Goal: Task Accomplishment & Management: Complete application form

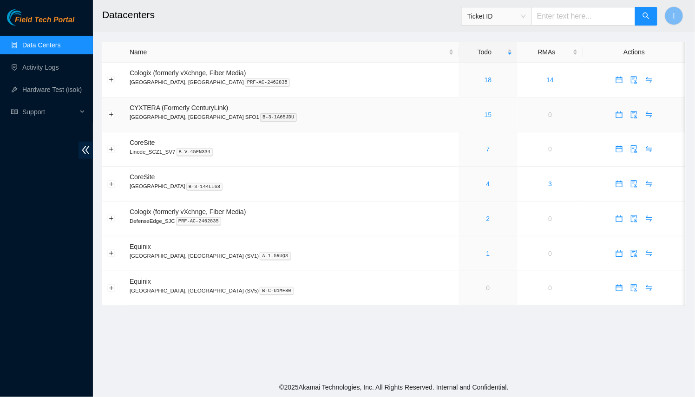
click at [485, 112] on link "15" at bounding box center [488, 114] width 7 height 7
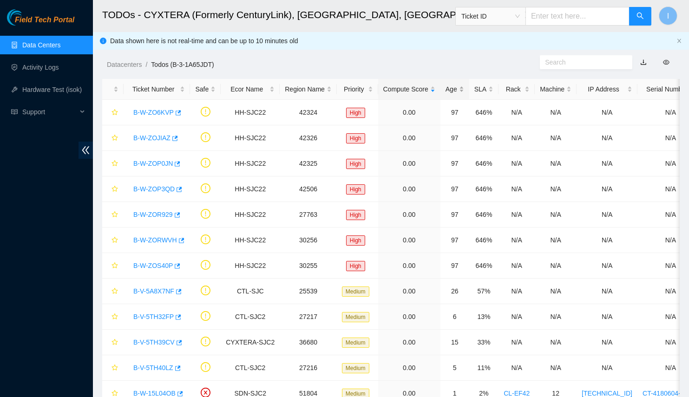
click at [446, 93] on div "Age" at bounding box center [455, 89] width 19 height 10
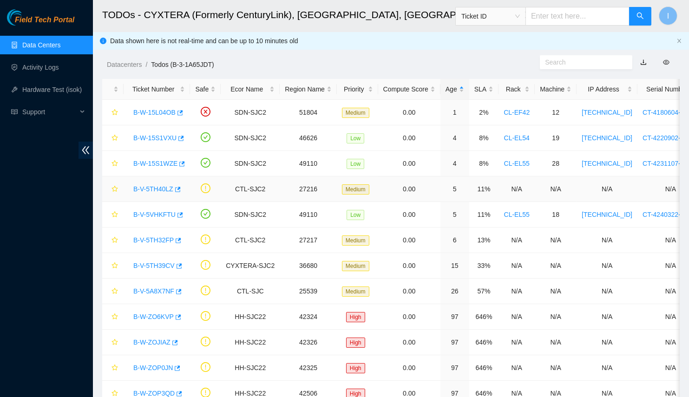
click at [131, 192] on div "B-V-5TH40LZ" at bounding box center [157, 189] width 56 height 15
click at [138, 190] on link "B-V-5TH40LZ" at bounding box center [153, 188] width 40 height 7
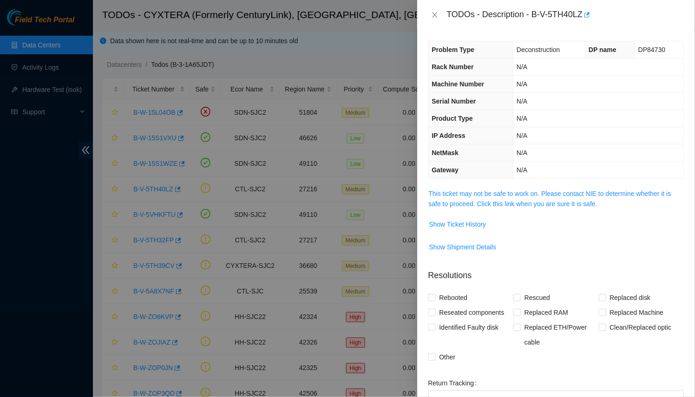
click at [468, 189] on span "This ticket may not be safe to work on. Please contact NIE to determine whether…" at bounding box center [556, 199] width 255 height 20
click at [461, 192] on link "This ticket may not be safe to work on. Please contact NIE to determine whether…" at bounding box center [550, 199] width 242 height 18
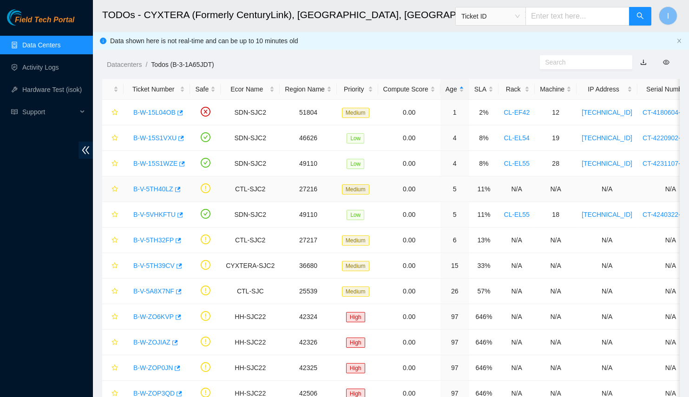
drag, startPoint x: 260, startPoint y: 198, endPoint x: 139, endPoint y: 240, distance: 127.5
click at [139, 240] on link "B-V-5TH32FP" at bounding box center [153, 239] width 40 height 7
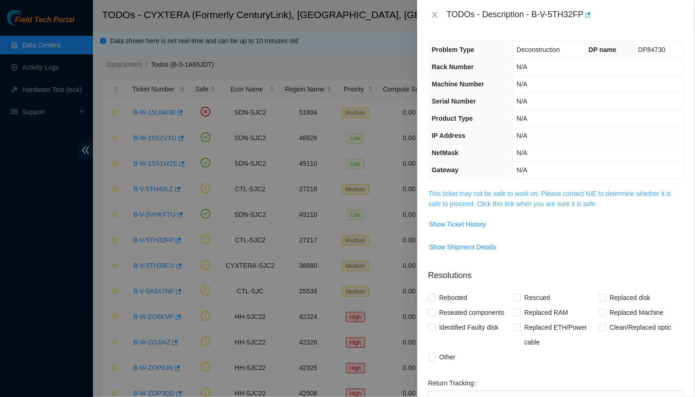
click at [474, 198] on link "This ticket may not be safe to work on. Please contact NIE to determine whether…" at bounding box center [550, 199] width 242 height 18
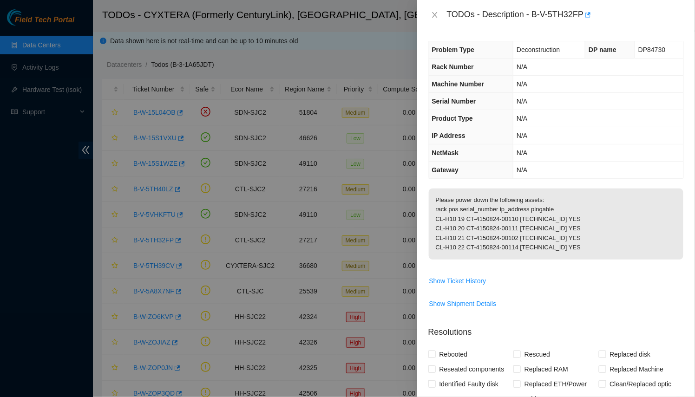
click at [321, 216] on div at bounding box center [347, 198] width 695 height 397
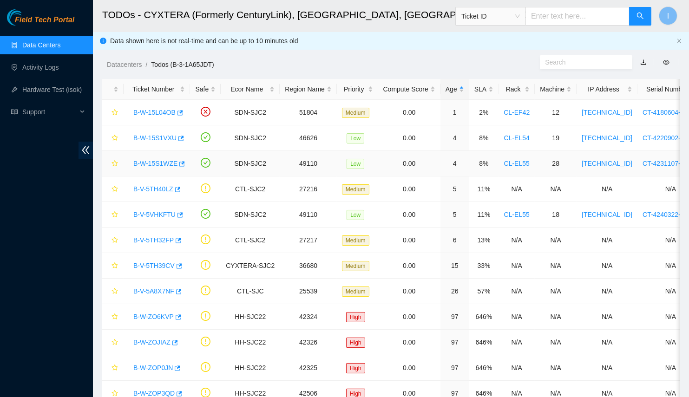
click at [152, 164] on link "B-W-15S1WZE" at bounding box center [155, 163] width 44 height 7
click at [157, 136] on link "B-W-15S1VXU" at bounding box center [154, 137] width 43 height 7
click at [163, 112] on link "B-W-15L04OB" at bounding box center [154, 112] width 42 height 7
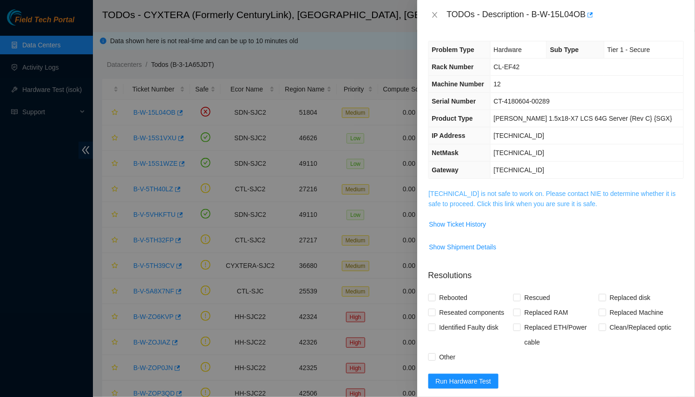
click at [505, 192] on link "23.47.148.15 is not safe to work on. Please contact NIE to determine whether it…" at bounding box center [552, 199] width 247 height 18
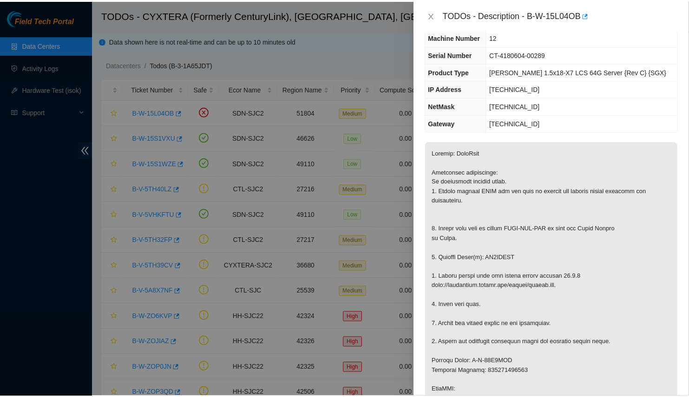
scroll to position [77, 0]
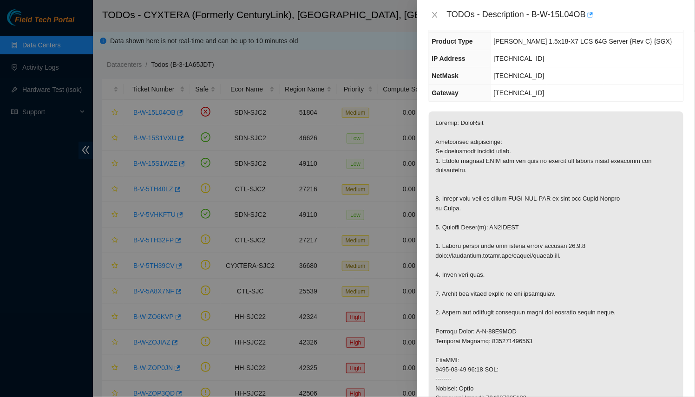
click at [353, 192] on div at bounding box center [347, 198] width 695 height 397
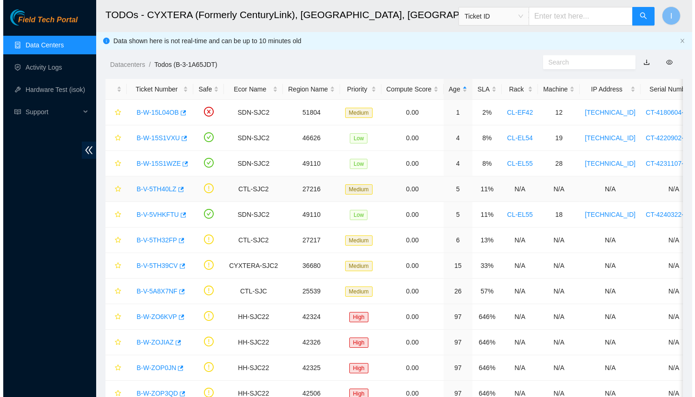
scroll to position [108, 0]
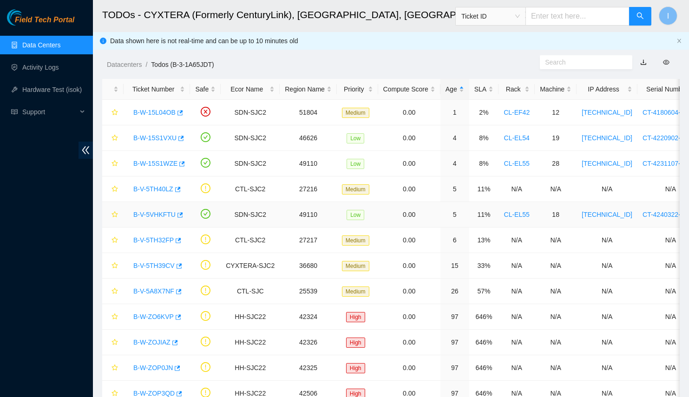
click at [144, 211] on link "B-V-5VHKFTU" at bounding box center [154, 214] width 42 height 7
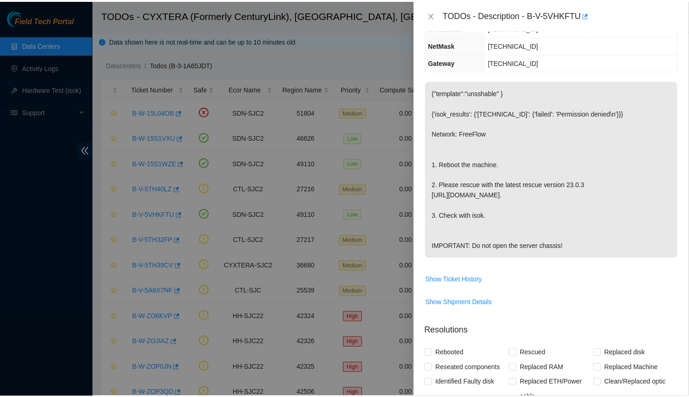
scroll to position [77, 0]
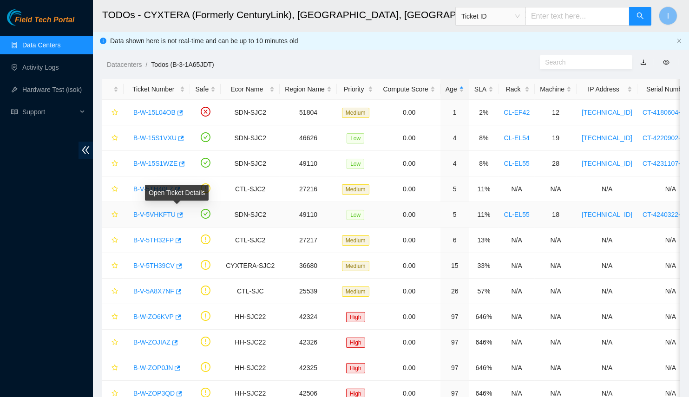
click at [149, 213] on link "B-V-5VHKFTU" at bounding box center [154, 214] width 42 height 7
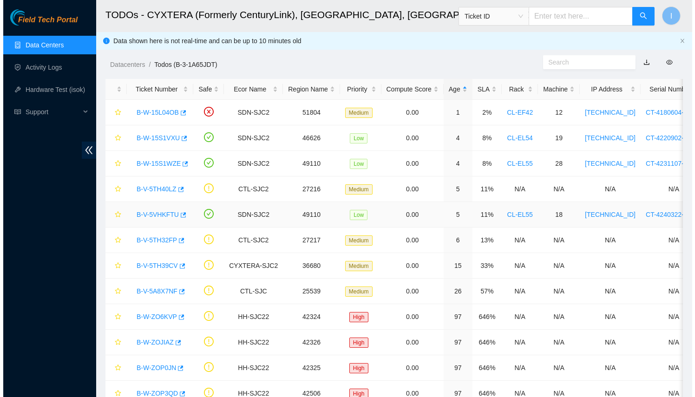
scroll to position [108, 0]
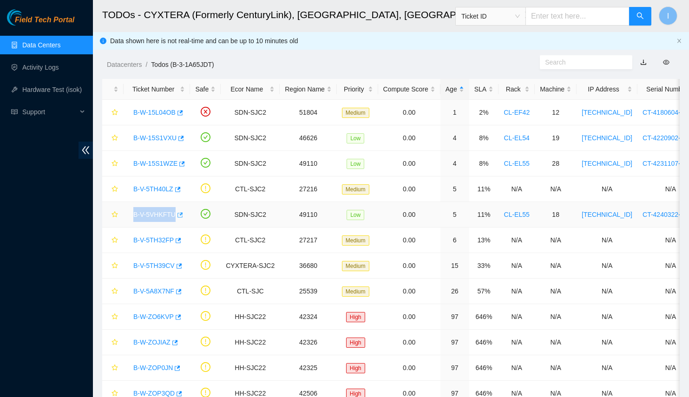
drag, startPoint x: 131, startPoint y: 211, endPoint x: 175, endPoint y: 214, distance: 44.2
click at [175, 214] on div "B-V-5VHKFTU" at bounding box center [157, 214] width 56 height 15
copy tr "B-V-5VHKFTU"
drag, startPoint x: 131, startPoint y: 163, endPoint x: 178, endPoint y: 164, distance: 46.9
click at [178, 164] on div "B-W-15S1WZE" at bounding box center [157, 163] width 56 height 15
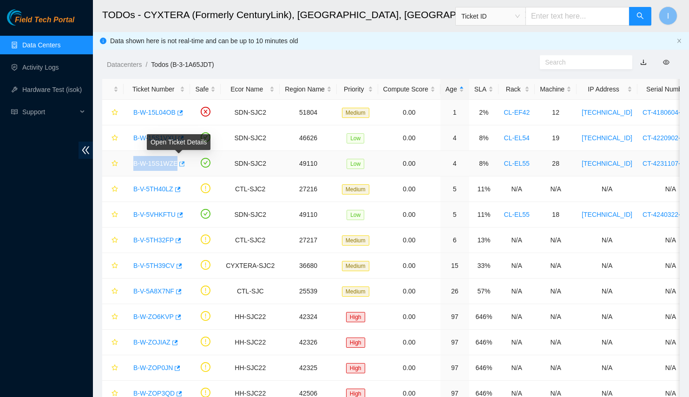
copy tr "B-W-15S1WZE"
click at [157, 161] on link "B-W-15S1WZE" at bounding box center [155, 163] width 44 height 7
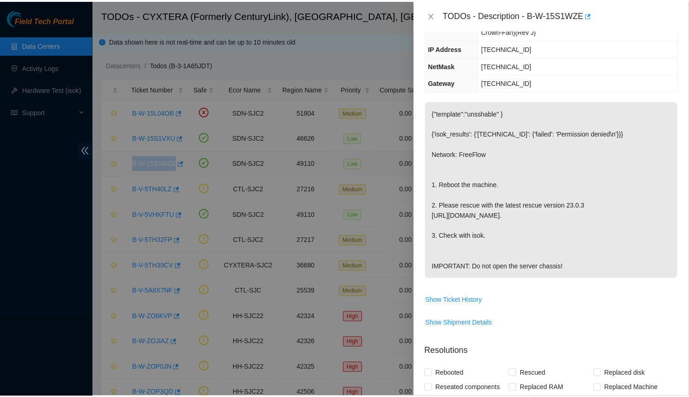
scroll to position [87, 0]
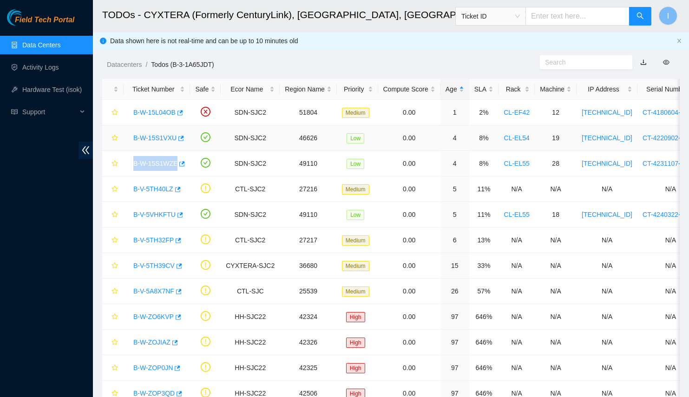
click at [151, 140] on link "B-W-15S1VXU" at bounding box center [154, 137] width 43 height 7
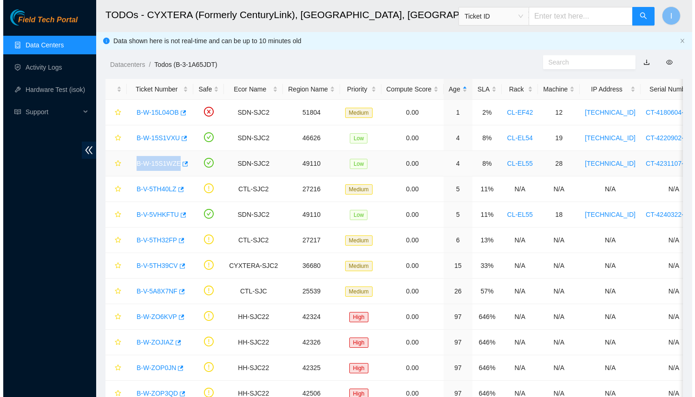
scroll to position [108, 0]
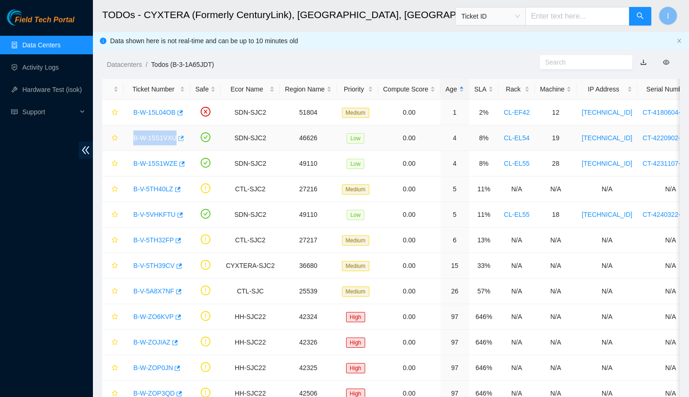
drag, startPoint x: 122, startPoint y: 136, endPoint x: 177, endPoint y: 138, distance: 54.8
click at [177, 138] on tr "B-W-15S1VXU SDN-SJC2 46626 Low 0.00 4 8% CL-EL54 19 23.214.94.214 CT-4220902-02…" at bounding box center [528, 138] width 852 height 26
copy tr "B-W-15S1VXU"
drag, startPoint x: 129, startPoint y: 111, endPoint x: 178, endPoint y: 109, distance: 49.3
click at [178, 109] on div "B-W-15L04OB" at bounding box center [157, 112] width 56 height 15
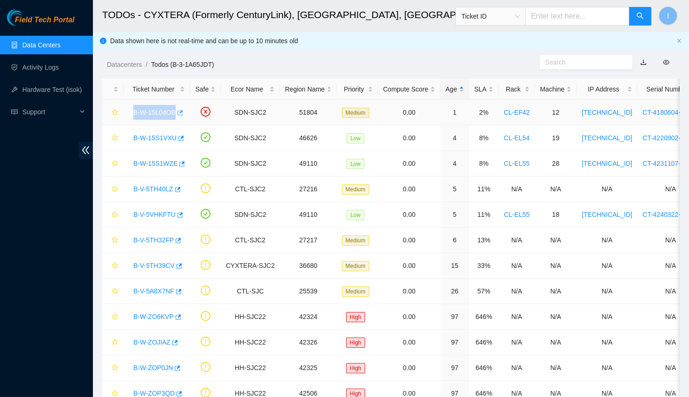
copy link "B-W-15L04OB"
click at [185, 143] on td "B-W-15S1VXU" at bounding box center [157, 138] width 66 height 26
click at [160, 137] on link "B-W-15S1VXU" at bounding box center [154, 137] width 43 height 7
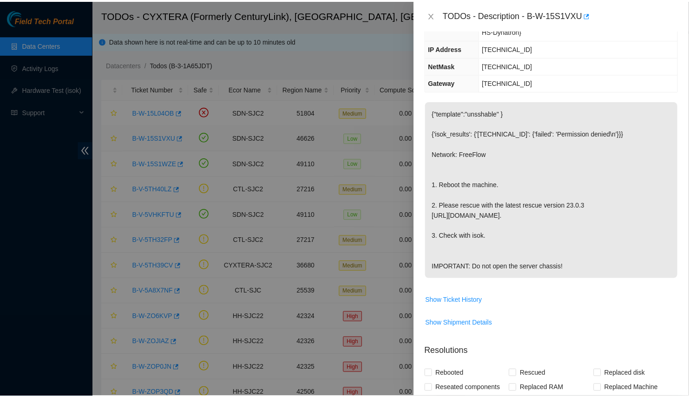
scroll to position [87, 0]
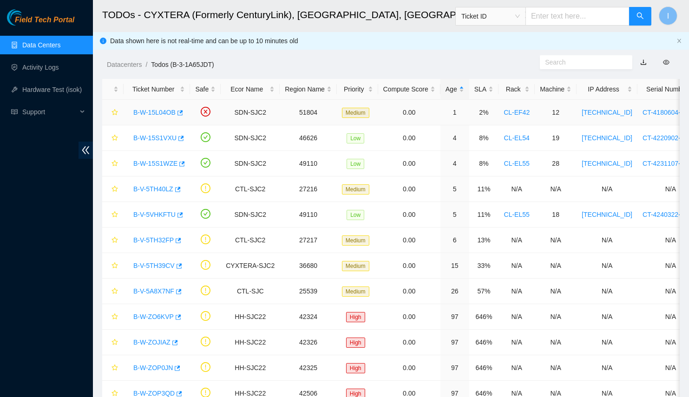
click at [156, 110] on link "B-W-15L04OB" at bounding box center [154, 112] width 42 height 7
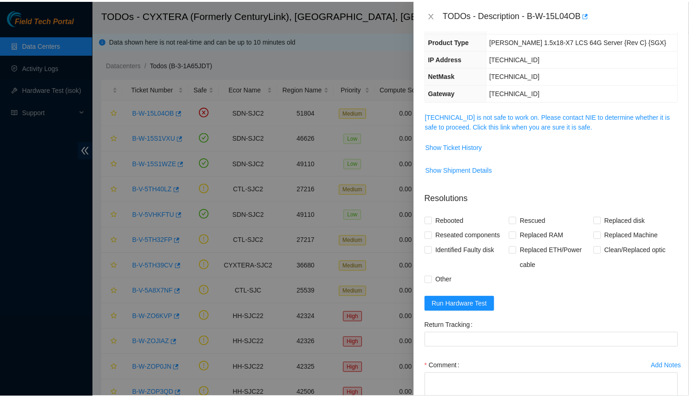
scroll to position [0, 0]
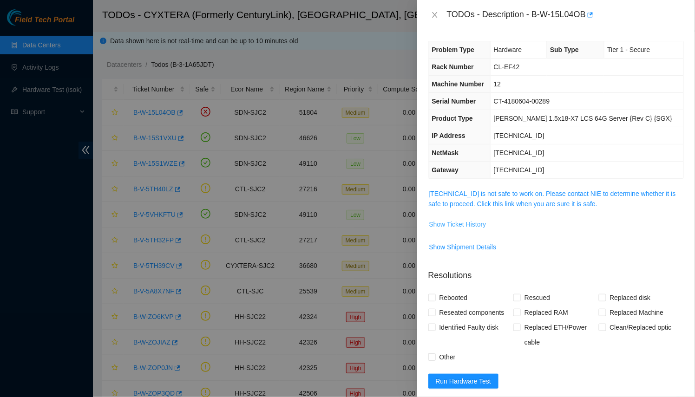
click at [479, 219] on span "Show Ticket History" at bounding box center [457, 224] width 57 height 10
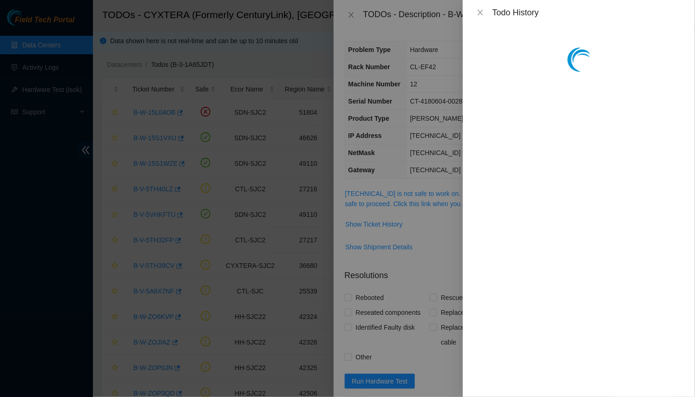
click at [444, 165] on div at bounding box center [347, 198] width 695 height 397
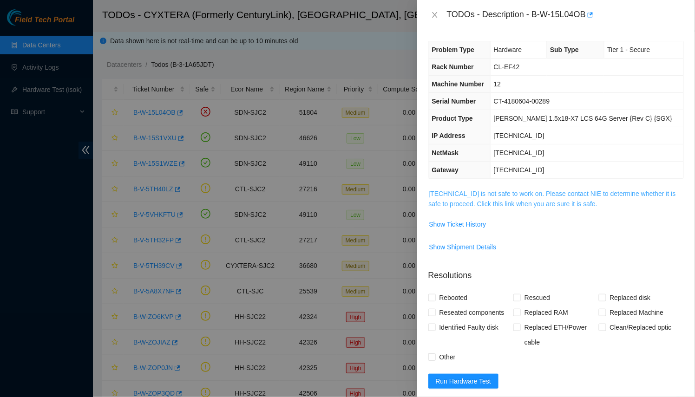
click at [538, 191] on link "23.47.148.15 is not safe to work on. Please contact NIE to determine whether it…" at bounding box center [552, 199] width 247 height 18
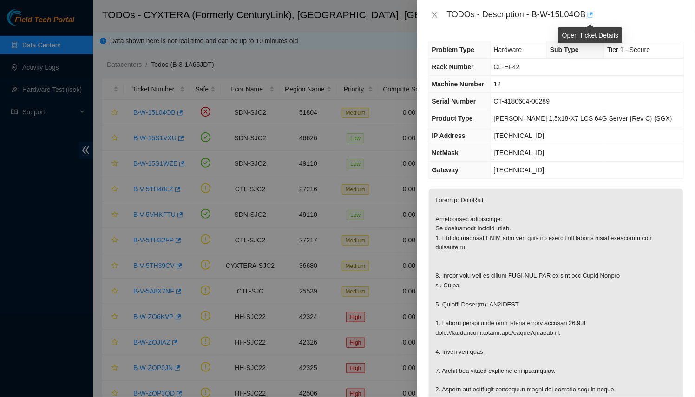
click at [590, 20] on button "button" at bounding box center [589, 14] width 7 height 15
click at [269, 110] on div at bounding box center [347, 198] width 695 height 397
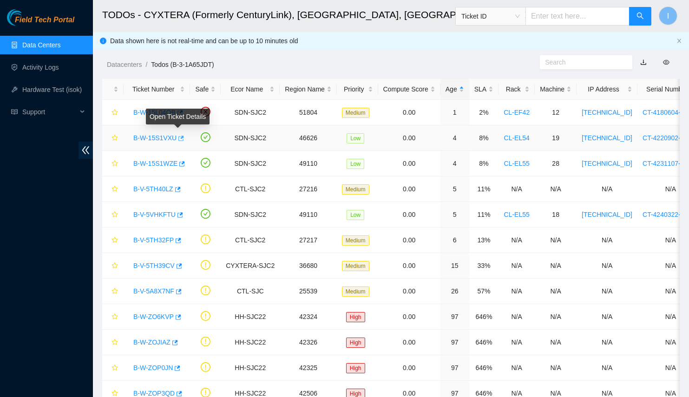
click at [180, 138] on icon "button" at bounding box center [180, 138] width 7 height 7
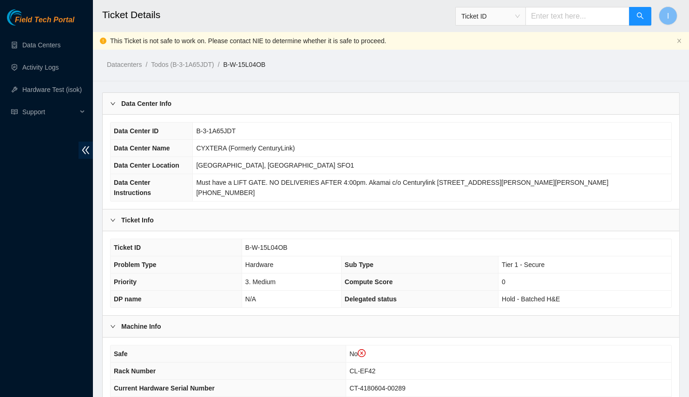
click at [250, 110] on div "Data Center Info" at bounding box center [391, 103] width 577 height 21
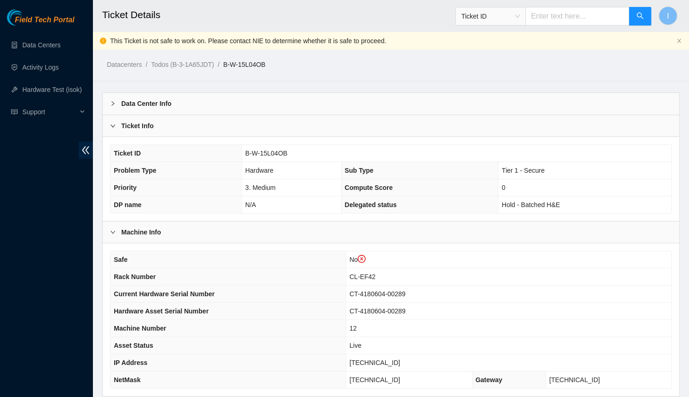
scroll to position [109, 0]
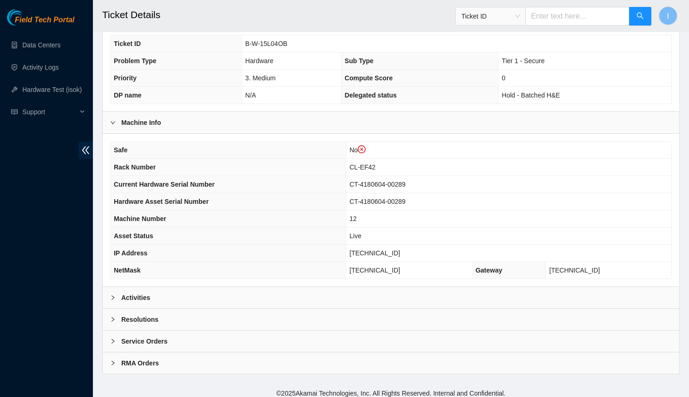
click at [307, 298] on div "Activities" at bounding box center [391, 297] width 577 height 21
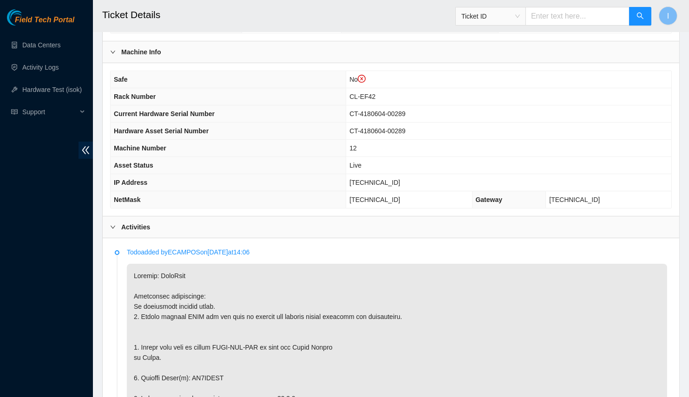
scroll to position [197, 0]
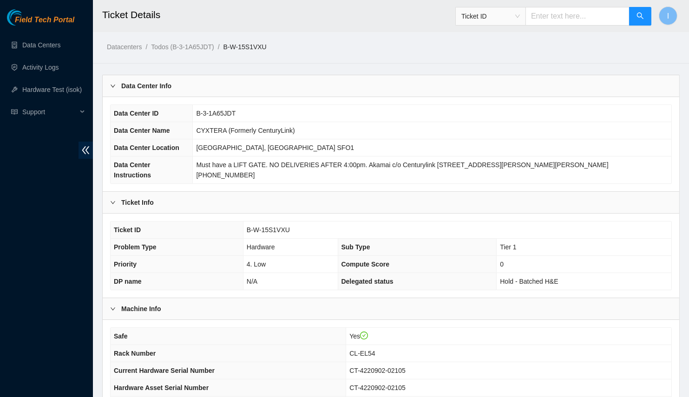
click at [273, 92] on div "Data Center Info" at bounding box center [391, 85] width 577 height 21
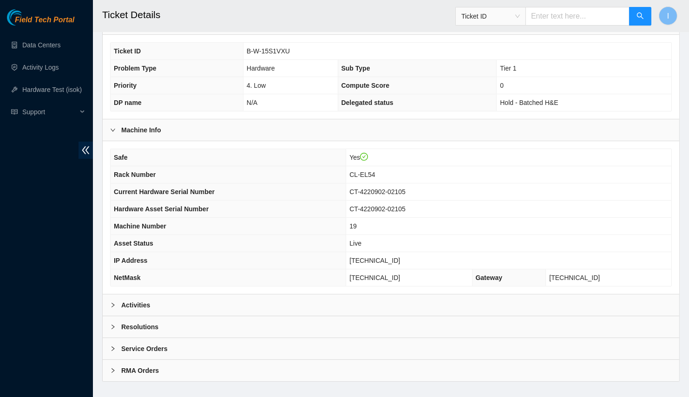
scroll to position [92, 0]
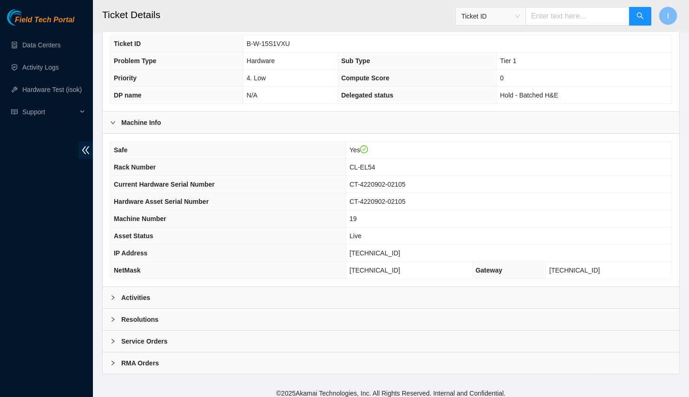
click at [187, 295] on div "Activities" at bounding box center [391, 297] width 577 height 21
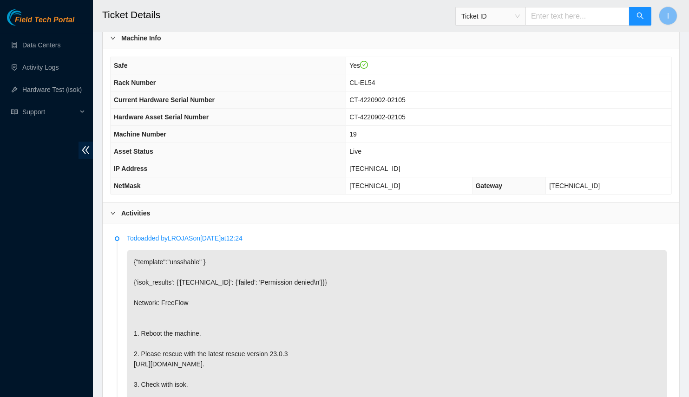
scroll to position [134, 0]
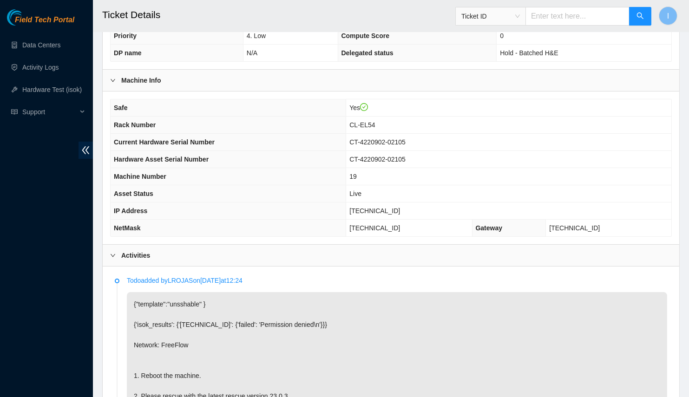
click at [319, 310] on p "{"template":"unsshable" } {'isok_results': {'[TECHNICAL_ID]': {'failed': 'Permi…" at bounding box center [397, 380] width 540 height 177
click at [378, 207] on span "[TECHNICAL_ID]" at bounding box center [374, 210] width 51 height 7
copy span "[TECHNICAL_ID]"
click at [400, 224] on span "[TECHNICAL_ID]" at bounding box center [374, 227] width 51 height 7
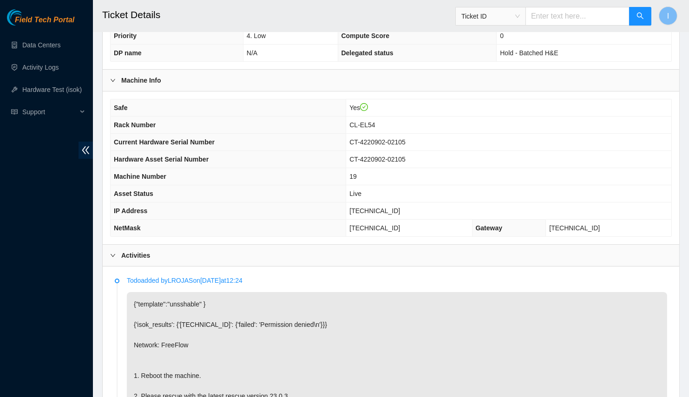
click at [400, 224] on span "[TECHNICAL_ID]" at bounding box center [374, 227] width 51 height 7
click at [393, 225] on span "255.255.255.224" at bounding box center [374, 227] width 51 height 7
copy span "255.255.255.224"
click at [375, 122] on span "CL-EL54" at bounding box center [362, 124] width 26 height 7
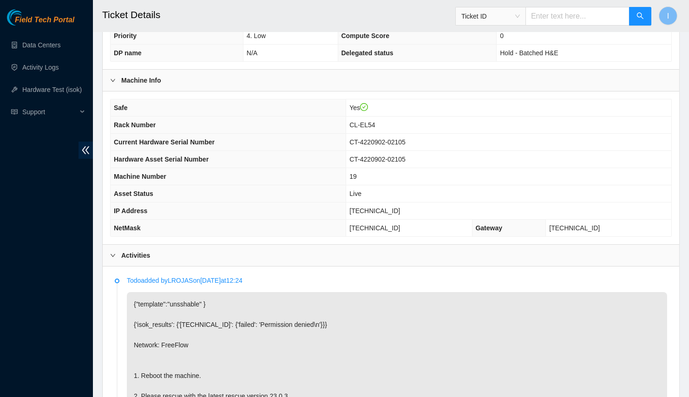
click at [375, 122] on span "CL-EL54" at bounding box center [362, 124] width 26 height 7
copy span "EL54"
click at [375, 122] on span "CL-EL54" at bounding box center [362, 124] width 26 height 7
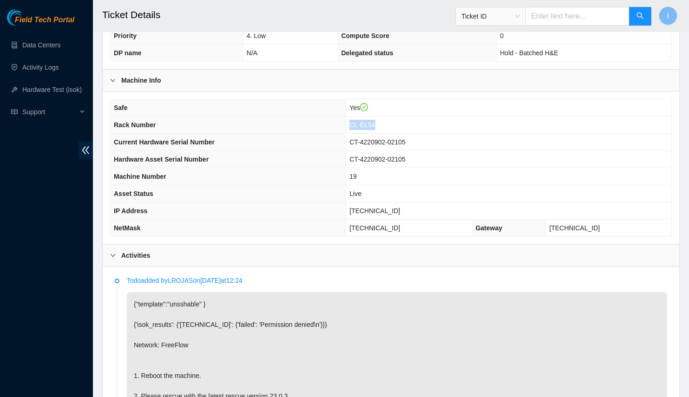
click at [375, 122] on span "CL-EL54" at bounding box center [362, 124] width 26 height 7
click at [482, 141] on td "CT-4220902-02105" at bounding box center [508, 142] width 325 height 17
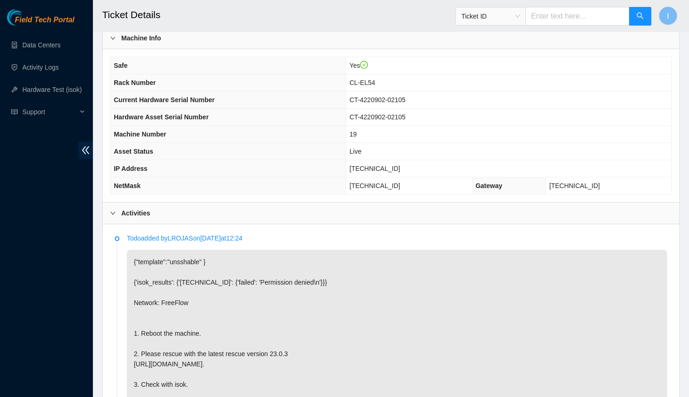
scroll to position [261, 0]
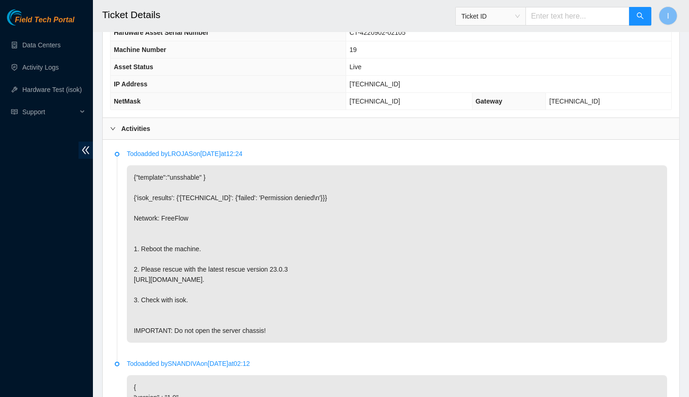
click at [319, 221] on p "{"template":"unsshable" } {'isok_results': {'23.214.94.214': {'failed': 'Permis…" at bounding box center [397, 253] width 540 height 177
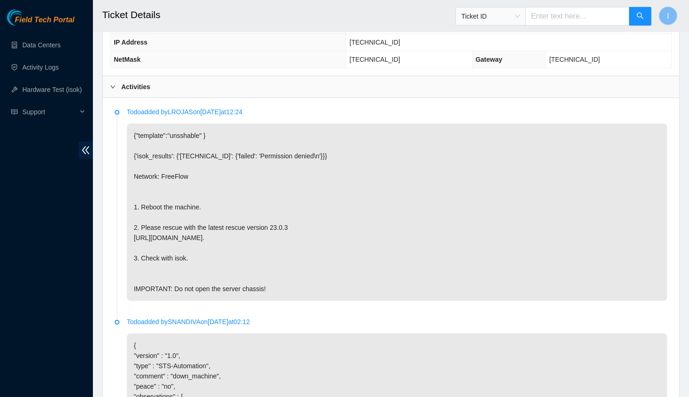
click at [224, 180] on p "{"template":"unsshable" } {'isok_results': {'23.214.94.214': {'failed': 'Permis…" at bounding box center [397, 212] width 540 height 177
click at [231, 176] on p "{"template":"unsshable" } {'isok_results': {'23.214.94.214': {'failed': 'Permis…" at bounding box center [397, 212] width 540 height 177
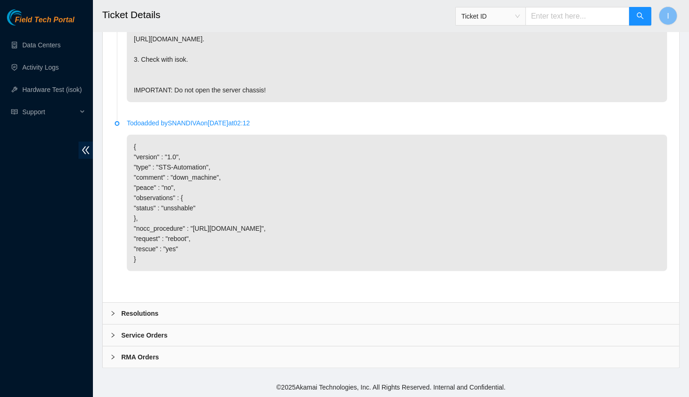
click at [256, 308] on div "Resolutions" at bounding box center [391, 313] width 577 height 21
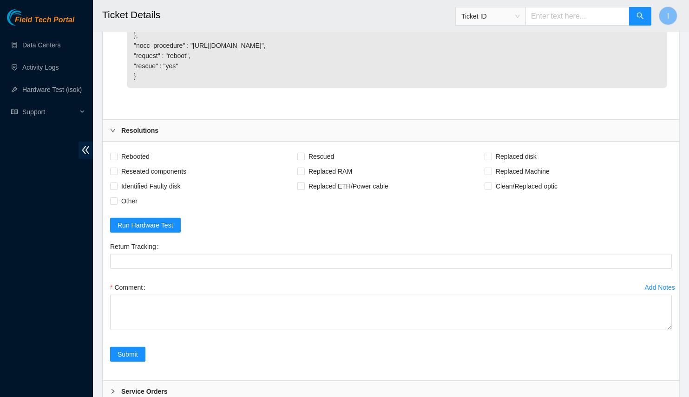
scroll to position [727, 0]
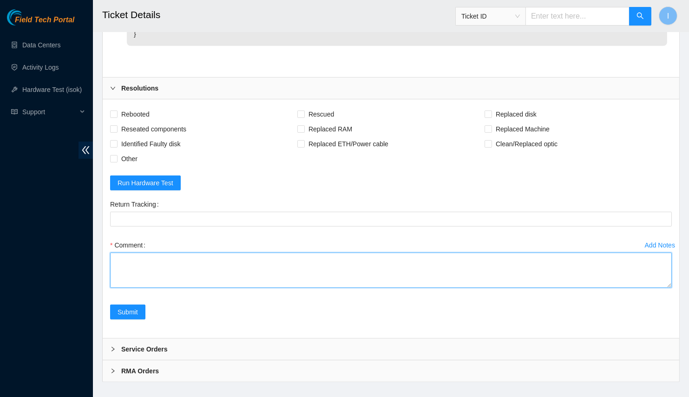
click at [173, 275] on textarea "Comment" at bounding box center [391, 270] width 562 height 35
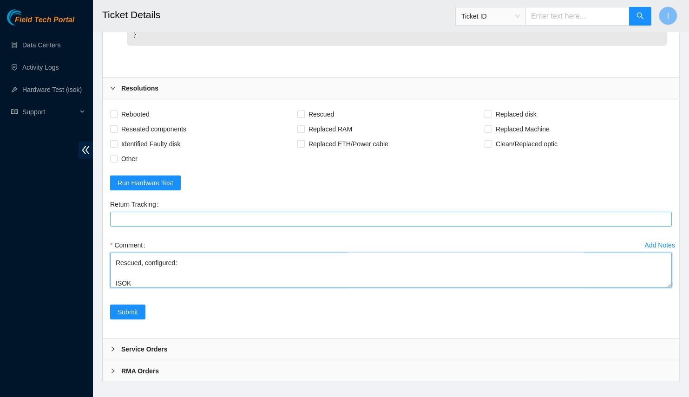
scroll to position [28, 0]
paste textarea "23.214.94.214 : passed: ok"
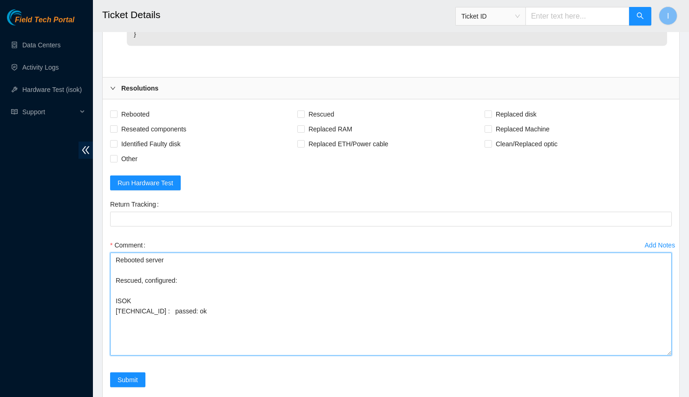
scroll to position [0, 0]
drag, startPoint x: 668, startPoint y: 299, endPoint x: 681, endPoint y: 397, distance: 98.8
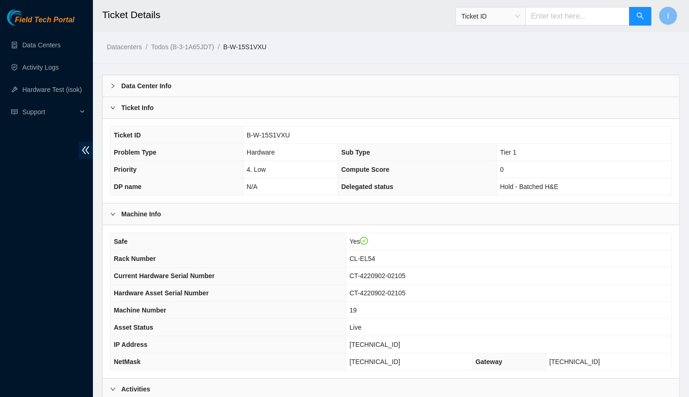
scroll to position [84, 0]
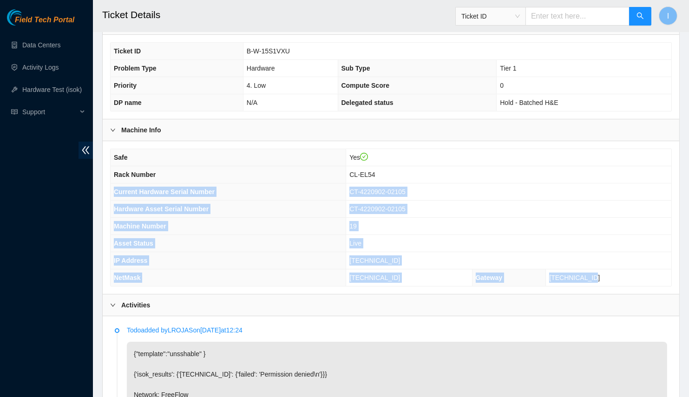
drag, startPoint x: 609, startPoint y: 273, endPoint x: 115, endPoint y: 189, distance: 500.8
click at [115, 189] on tbody "Safe Yes Rack Number CL-EL54 Current Hardware Serial Number CT-4220902-02105 Ha…" at bounding box center [391, 217] width 561 height 137
copy tbody "Current Hardware Serial Number CT-4220902-02105 Hardware Asset Serial Number CT…"
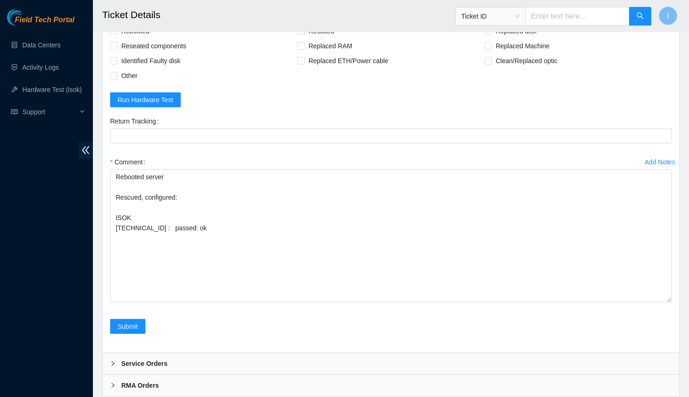
scroll to position [725, 0]
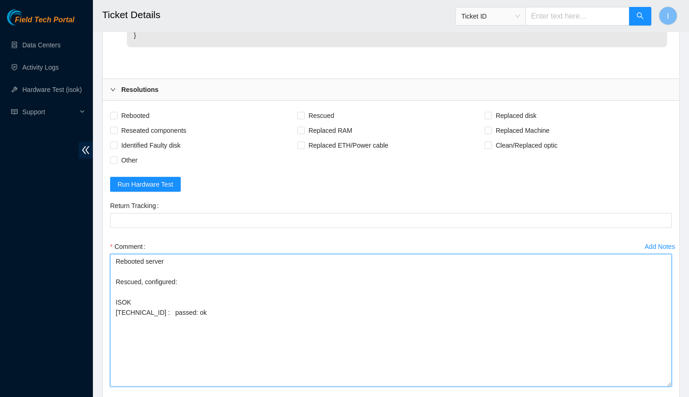
click at [111, 275] on textarea "Rebooted server Rescued, configured: ISOK 23.214.94.214 : passed: ok" at bounding box center [391, 320] width 562 height 133
click at [197, 319] on textarea "Spoke with nocc; safe Rebooted server Rescued, configured: ISOK 23.214.94.214 :…" at bounding box center [391, 320] width 562 height 133
paste textarea "Current Hardware Serial Number CT-4220902-02105 Hardware Asset Serial Number CT…"
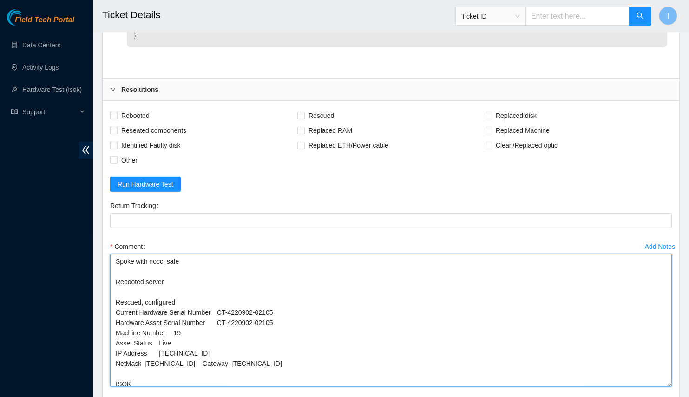
drag, startPoint x: 194, startPoint y: 321, endPoint x: 293, endPoint y: 329, distance: 99.8
click at [293, 329] on textarea "Spoke with nocc; safe Rebooted server Rescued, configured Current Hardware Seri…" at bounding box center [391, 320] width 562 height 133
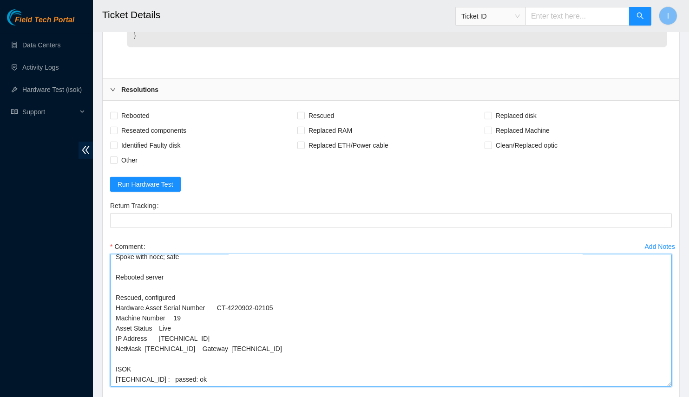
scroll to position [4, 0]
drag, startPoint x: 193, startPoint y: 329, endPoint x: 200, endPoint y: 343, distance: 16.0
click at [200, 343] on textarea "Spoke with nocc; safe Rebooted server Rescued, configured Hardware Asset Serial…" at bounding box center [391, 320] width 562 height 133
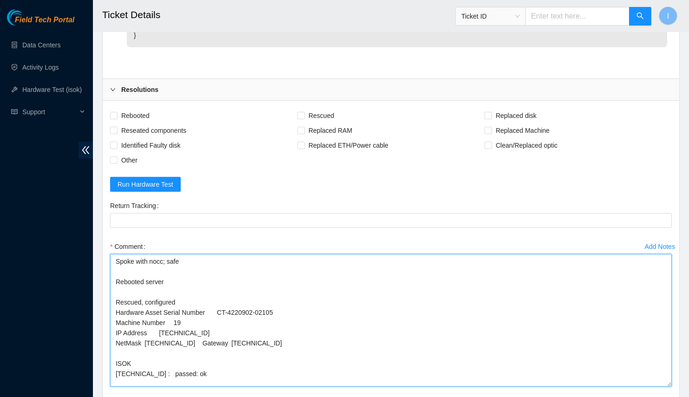
scroll to position [0, 0]
click at [206, 318] on textarea "Spoke with nocc; safe Rebooted server Rescued, configured Hardware Asset Serial…" at bounding box center [391, 320] width 562 height 133
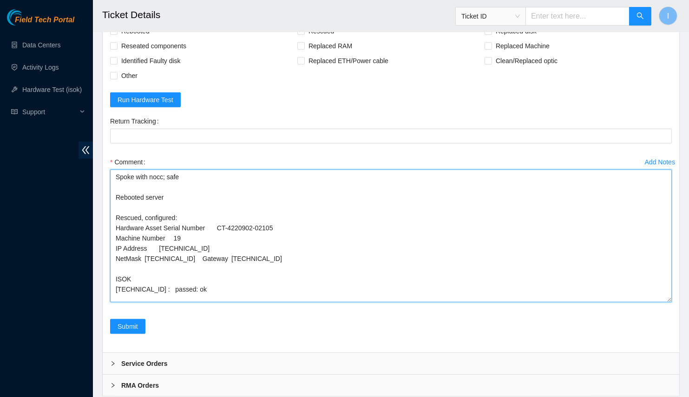
scroll to position [852, 0]
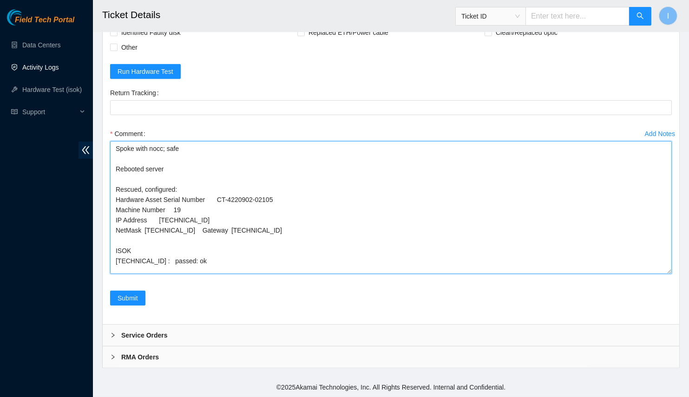
type textarea "Spoke with nocc; safe Rebooted server Rescued, configured: Hardware Asset Seria…"
click at [179, 219] on textarea "Spoke with nocc; safe Rebooted server Rescued, configured: Hardware Asset Seria…" at bounding box center [391, 207] width 562 height 133
click at [154, 249] on textarea "Spoke with nocc; safe Rebooted server Rescued, configured: Hardware Asset Seria…" at bounding box center [391, 207] width 562 height 133
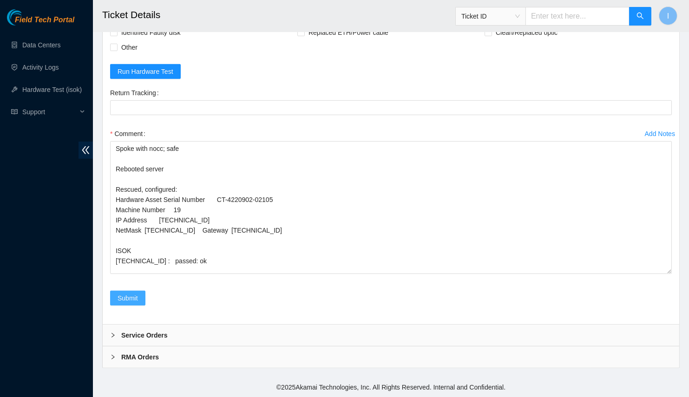
click at [134, 300] on span "Submit" at bounding box center [128, 298] width 20 height 10
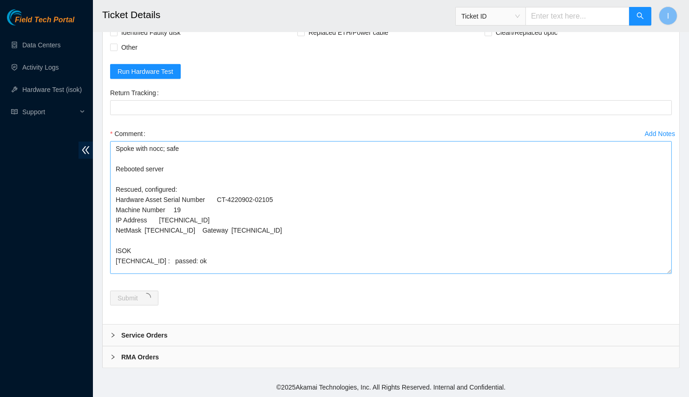
scroll to position [0, 0]
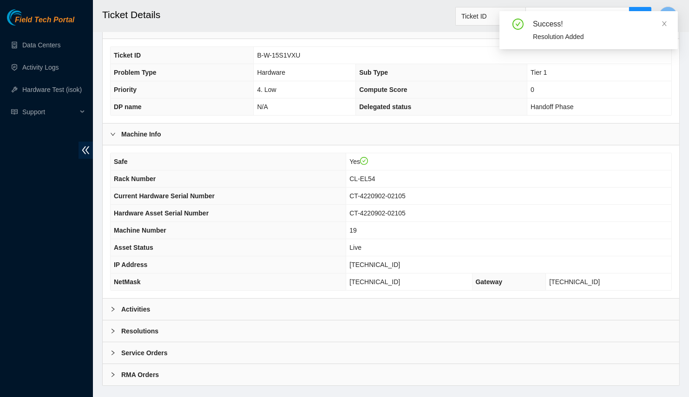
click at [167, 299] on div "Activities" at bounding box center [391, 309] width 577 height 21
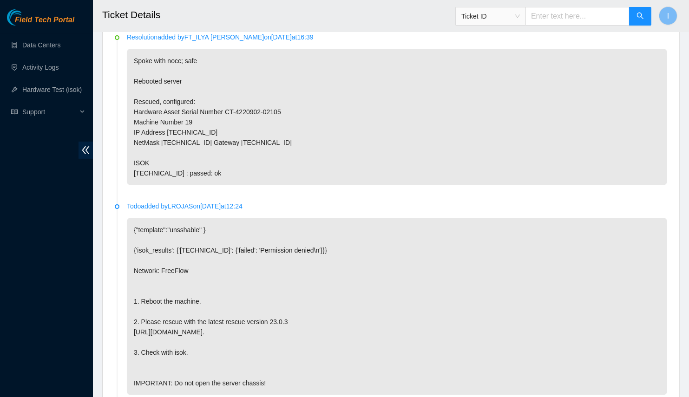
scroll to position [387, 0]
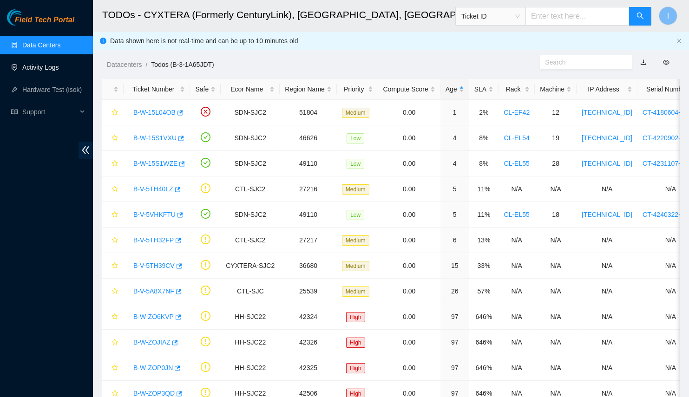
click at [54, 64] on link "Activity Logs" at bounding box center [40, 67] width 37 height 7
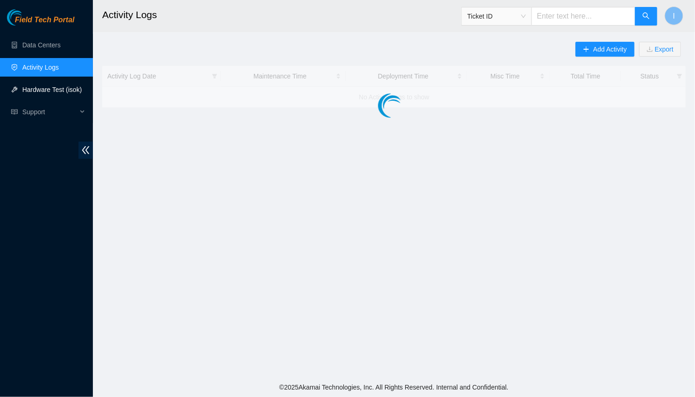
click at [53, 86] on link "Hardware Test (isok)" at bounding box center [51, 89] width 59 height 7
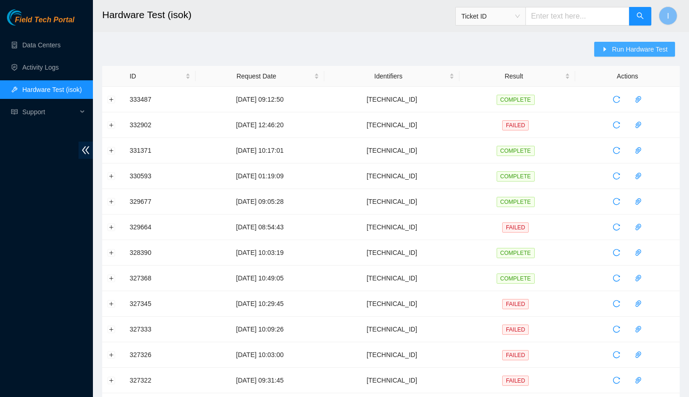
click at [612, 46] on button "Run Hardware Test" at bounding box center [634, 49] width 81 height 15
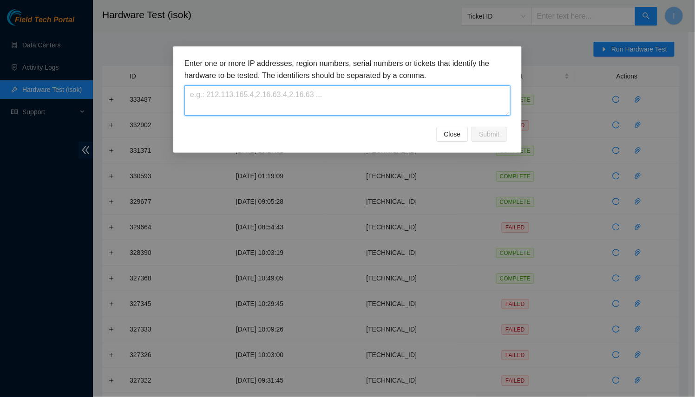
click at [363, 101] on textarea at bounding box center [347, 100] width 326 height 30
paste textarea "[TECHNICAL_ID]"
type textarea "[TECHNICAL_ID]"
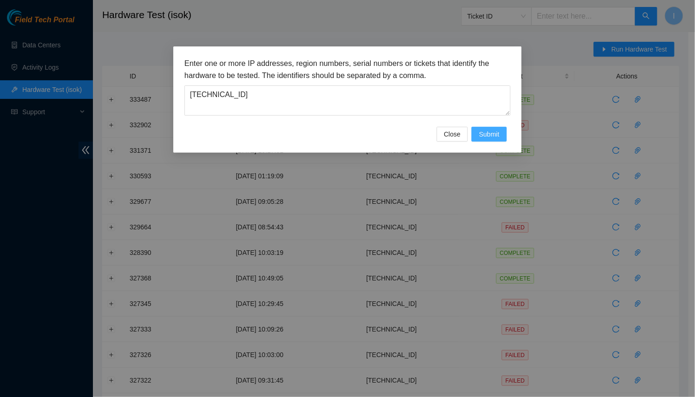
click at [491, 128] on button "Submit" at bounding box center [489, 134] width 35 height 15
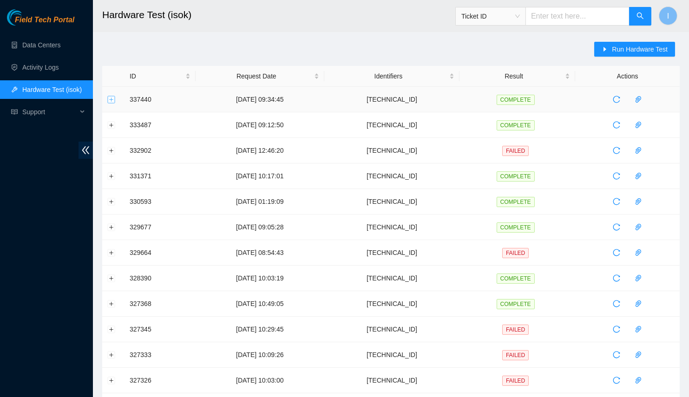
click at [110, 102] on button "Expand row" at bounding box center [111, 99] width 7 height 7
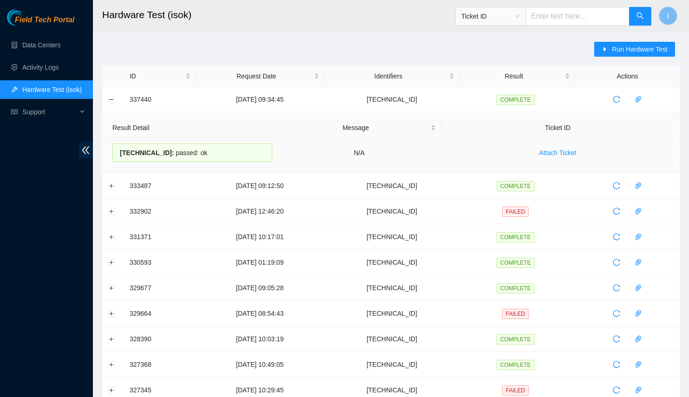
click at [123, 151] on span "[TECHNICAL_ID] :" at bounding box center [147, 152] width 54 height 7
drag, startPoint x: 123, startPoint y: 151, endPoint x: 209, endPoint y: 154, distance: 85.5
click at [209, 154] on div "[TECHNICAL_ID] : passed: ok" at bounding box center [192, 153] width 160 height 19
copy div "[TECHNICAL_ID] : passed: ok"
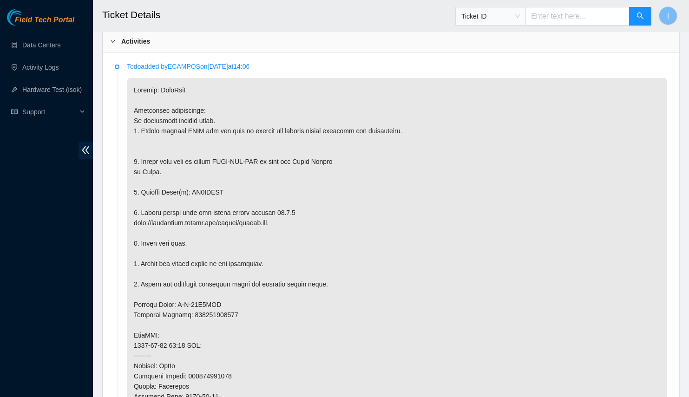
scroll to position [197, 0]
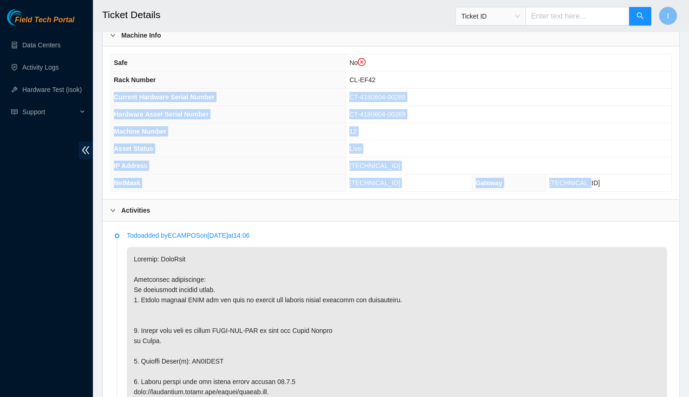
drag, startPoint x: 618, startPoint y: 183, endPoint x: 111, endPoint y: 91, distance: 514.6
click at [111, 91] on tbody "Safe No Rack Number CL-EF42 Current Hardware Serial Number CT-4180604-00289 Har…" at bounding box center [391, 122] width 561 height 137
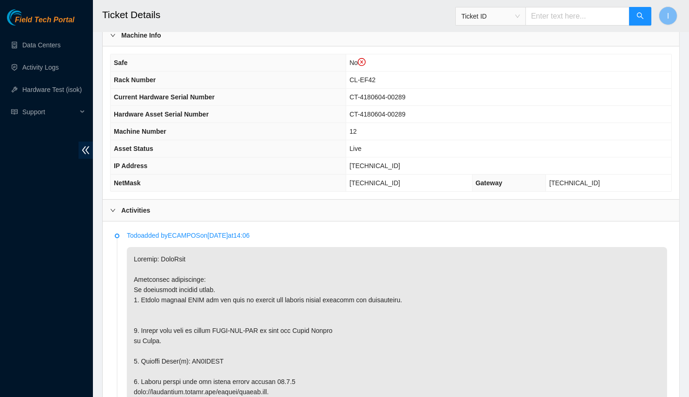
click at [117, 76] on span "Rack Number" at bounding box center [135, 79] width 42 height 7
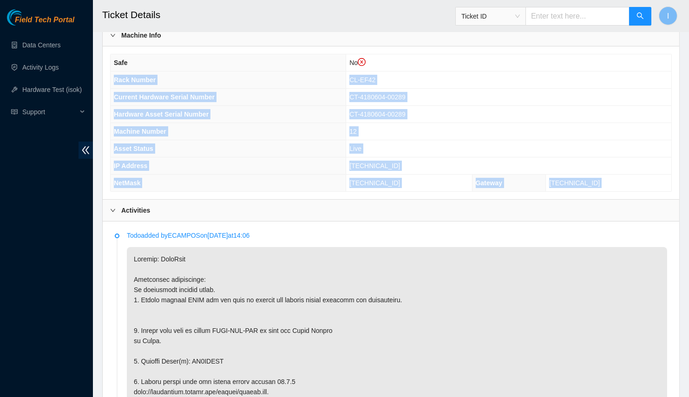
drag, startPoint x: 117, startPoint y: 74, endPoint x: 616, endPoint y: 188, distance: 512.7
click at [616, 188] on div "Safe No Rack Number CL-EF42 Current Hardware Serial Number CT-4180604-00289 Har…" at bounding box center [391, 122] width 577 height 153
copy div "Rack Number CL-EF42 Current Hardware Serial Number CT-4180604-00289 Hardware As…"
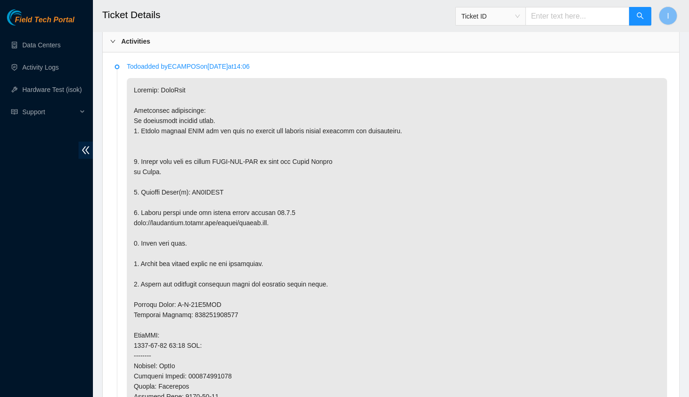
scroll to position [407, 0]
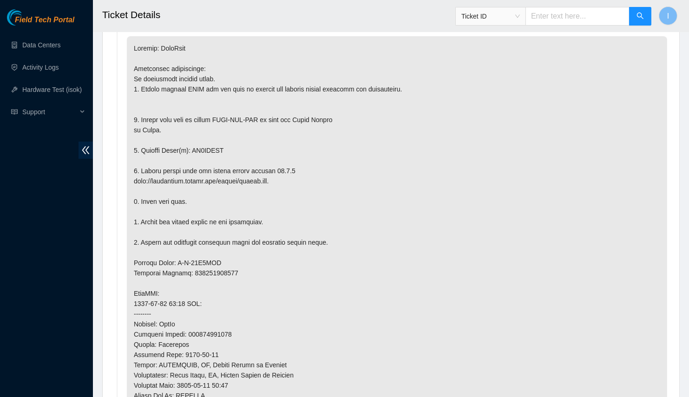
click at [196, 142] on p at bounding box center [397, 293] width 540 height 515
copy p "ZC1AFTCE"
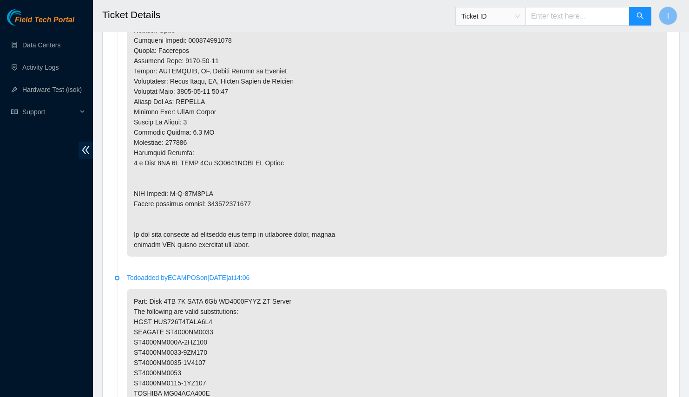
scroll to position [700, 0]
click at [224, 203] on p at bounding box center [397, 1] width 540 height 515
copy p "463470050751"
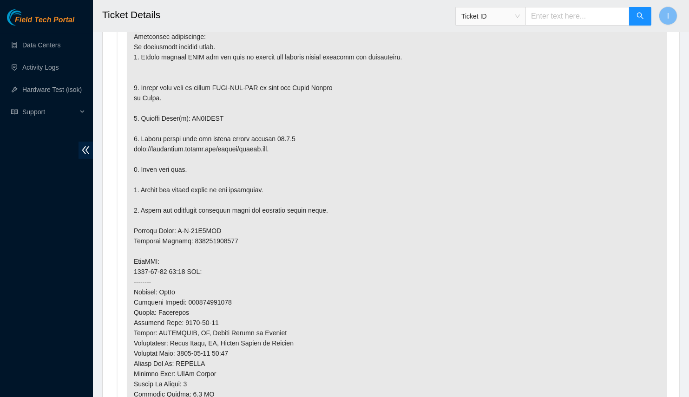
scroll to position [439, 0]
